Goal: Information Seeking & Learning: Learn about a topic

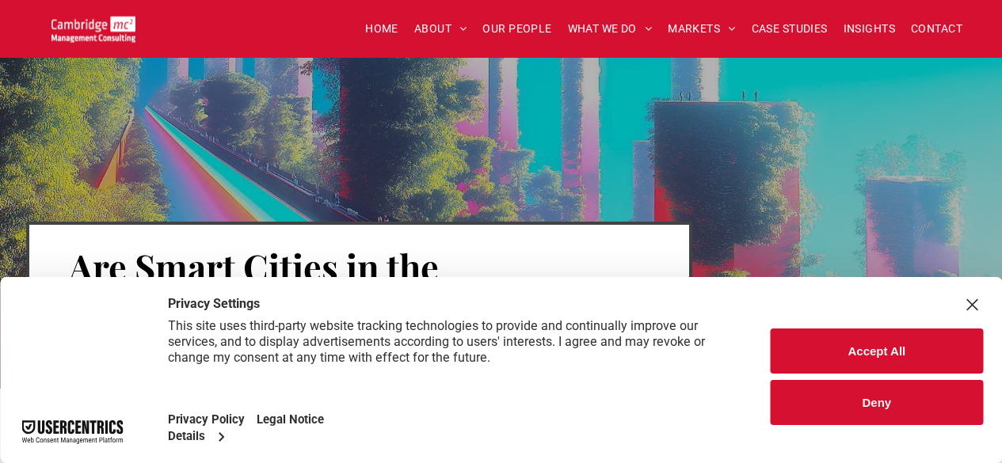
scroll to position [4480, 0]
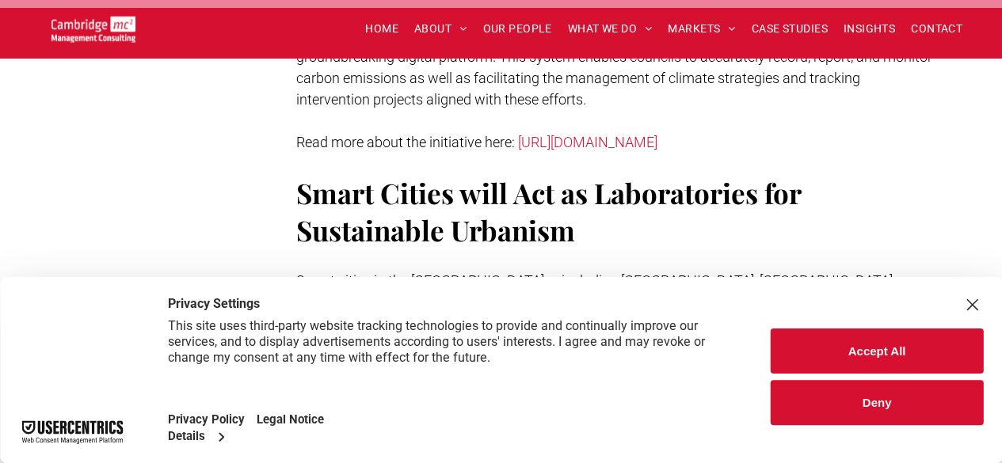
click at [970, 307] on div "Close Layer" at bounding box center [972, 305] width 22 height 22
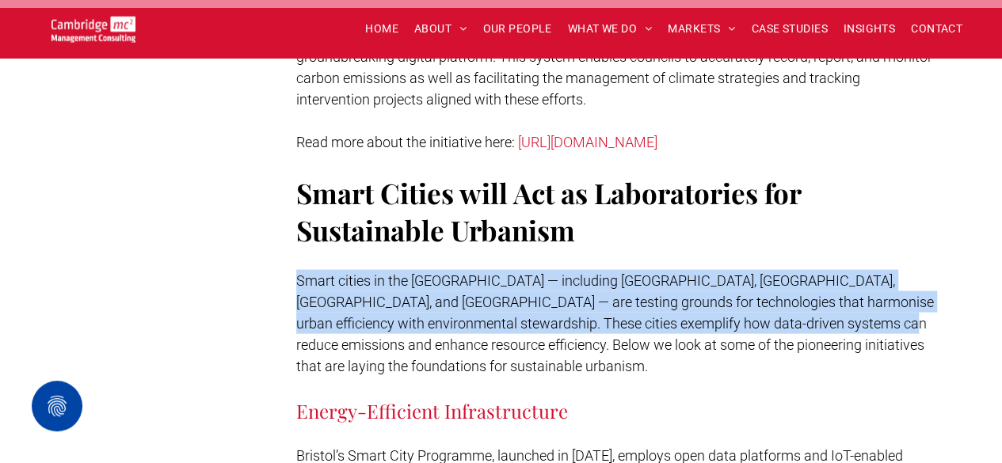
drag, startPoint x: 803, startPoint y: 248, endPoint x: 295, endPoint y: 196, distance: 511.1
copy span "Smart cities in the UK — including London, Bristol, Manchester, and Aberdeen — …"
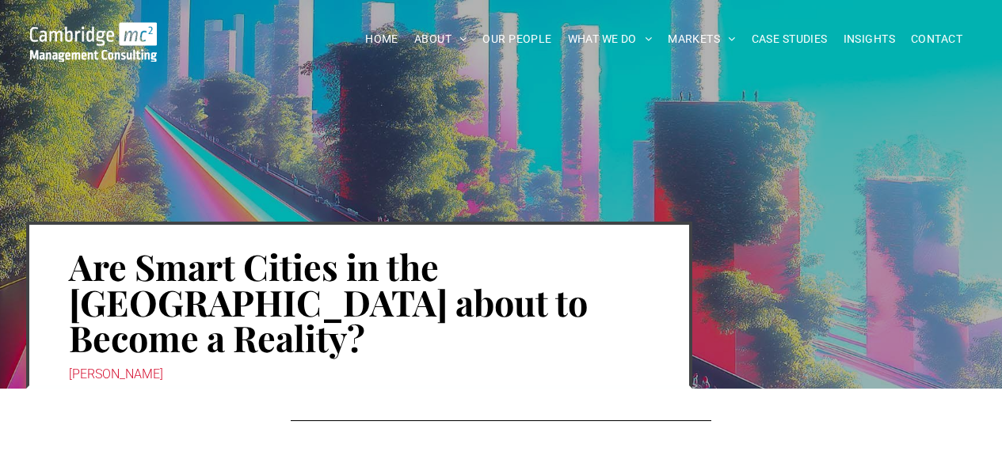
scroll to position [4443, 0]
